Goal: Use online tool/utility: Utilize a website feature to perform a specific function

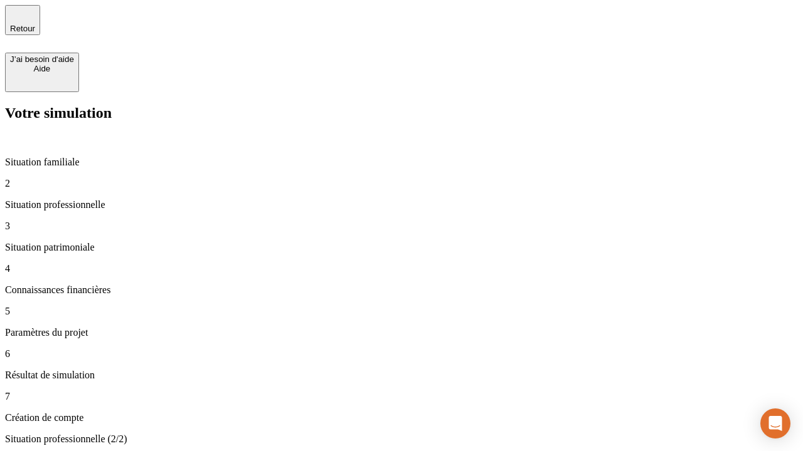
type input "30 000"
type input "40 000"
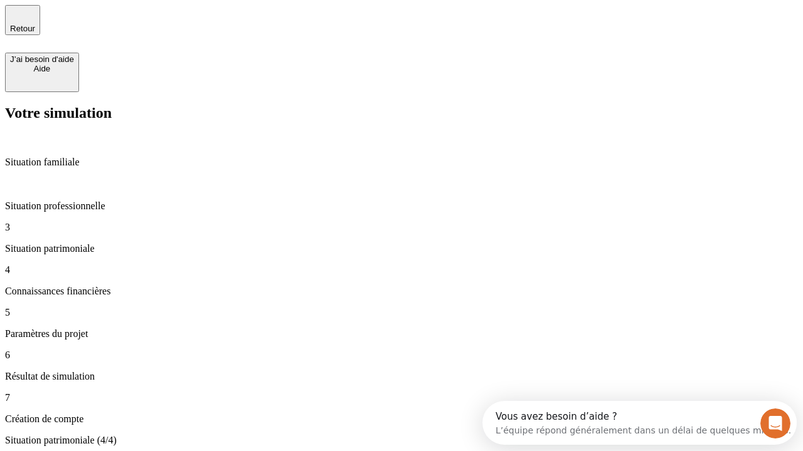
type input "1 100"
type input "20"
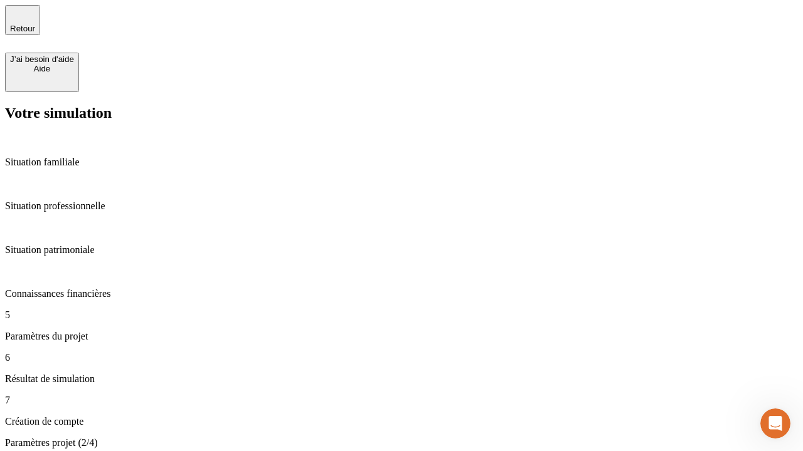
type input "40"
type input "50 000"
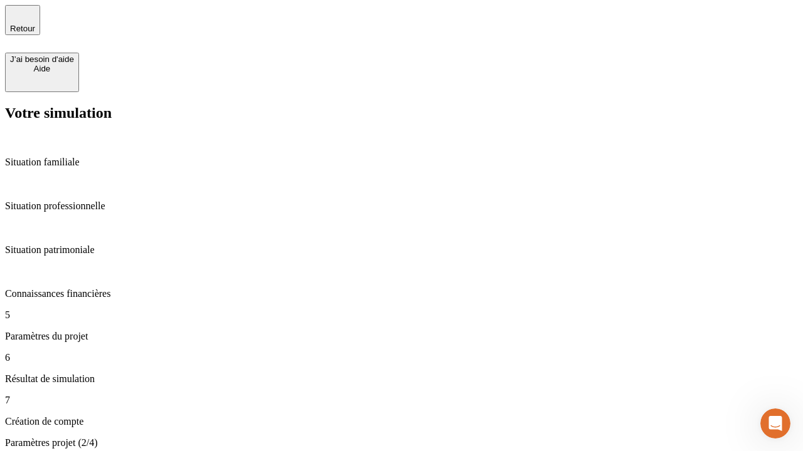
type input "640"
